Goal: Task Accomplishment & Management: Manage account settings

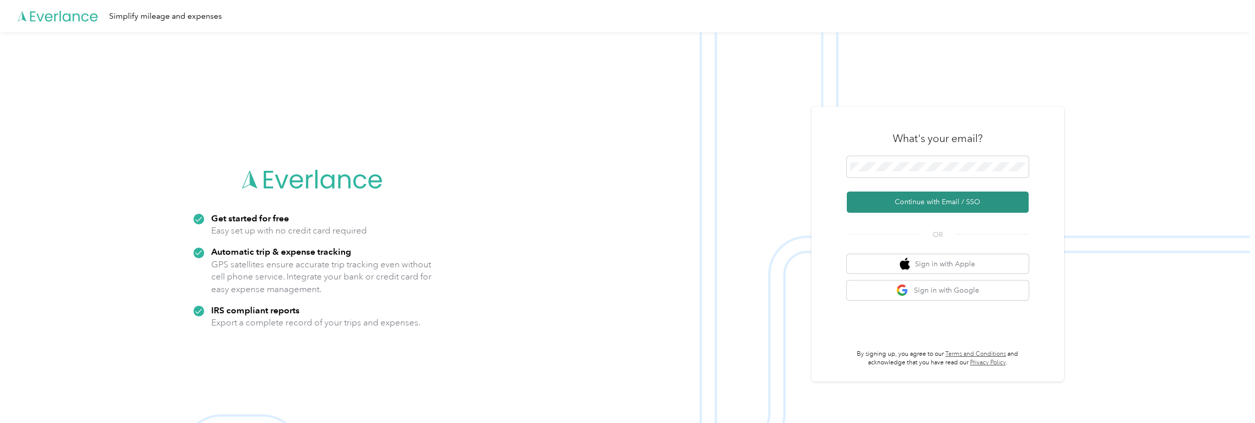
click at [960, 203] on button "Continue with Email / SSO" at bounding box center [938, 202] width 182 height 21
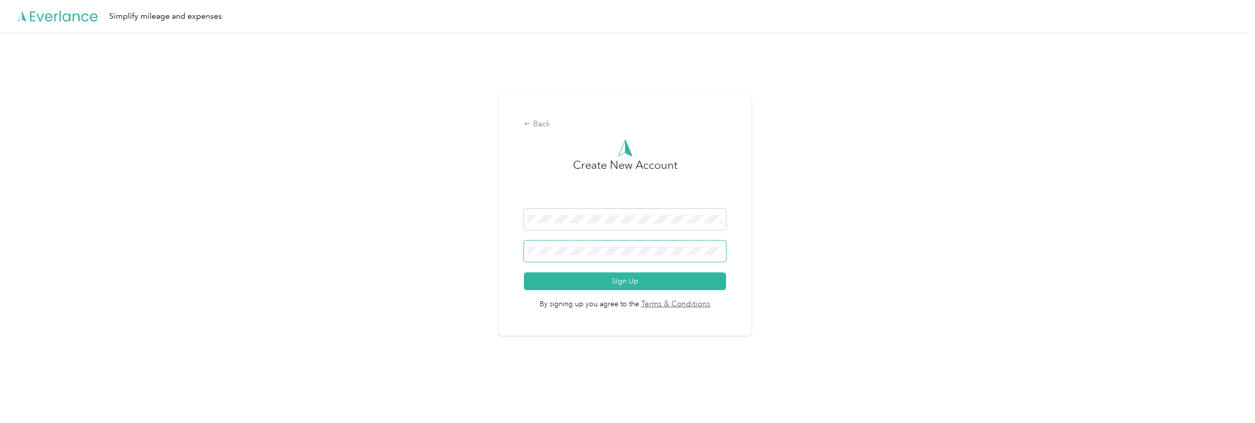
click at [524, 272] on button "Sign Up" at bounding box center [625, 281] width 202 height 18
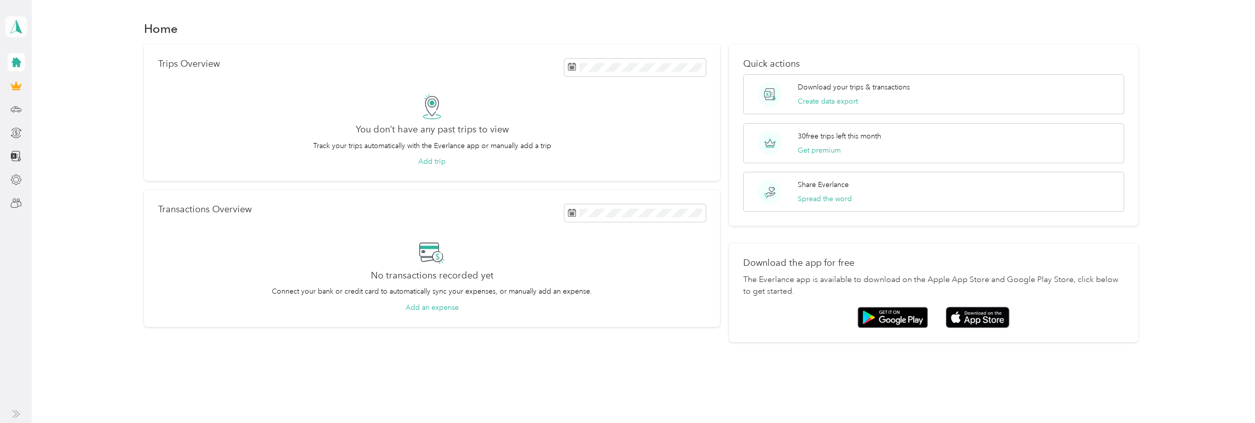
click at [12, 26] on icon at bounding box center [16, 27] width 15 height 14
click at [41, 82] on div "Log out" at bounding box center [33, 82] width 39 height 11
